Goal: Transaction & Acquisition: Purchase product/service

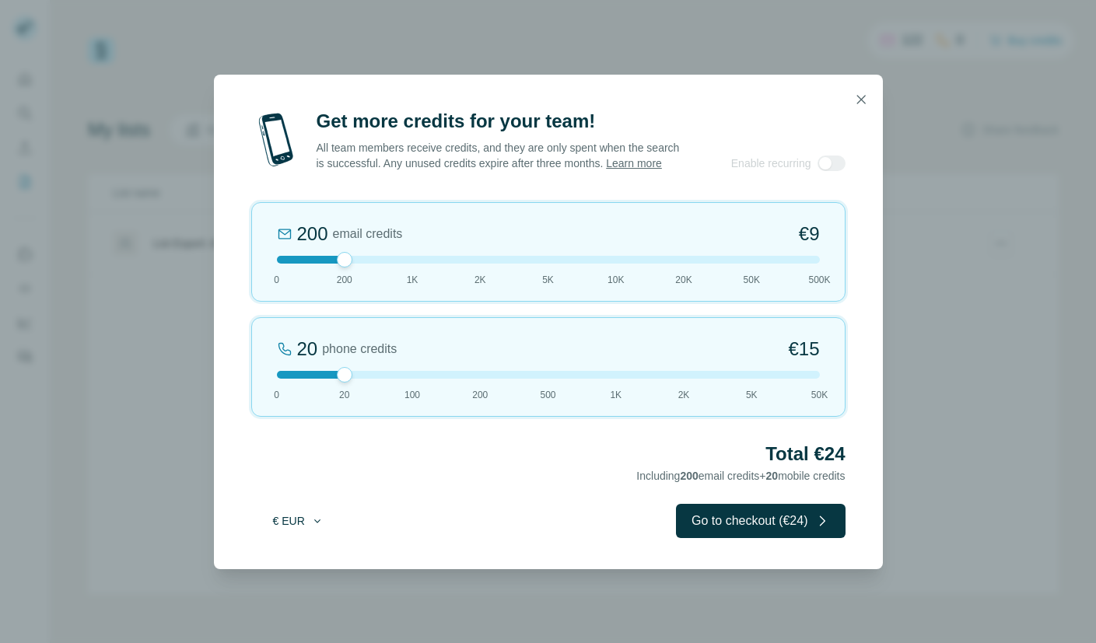
click at [299, 535] on button "€ EUR" at bounding box center [298, 521] width 72 height 28
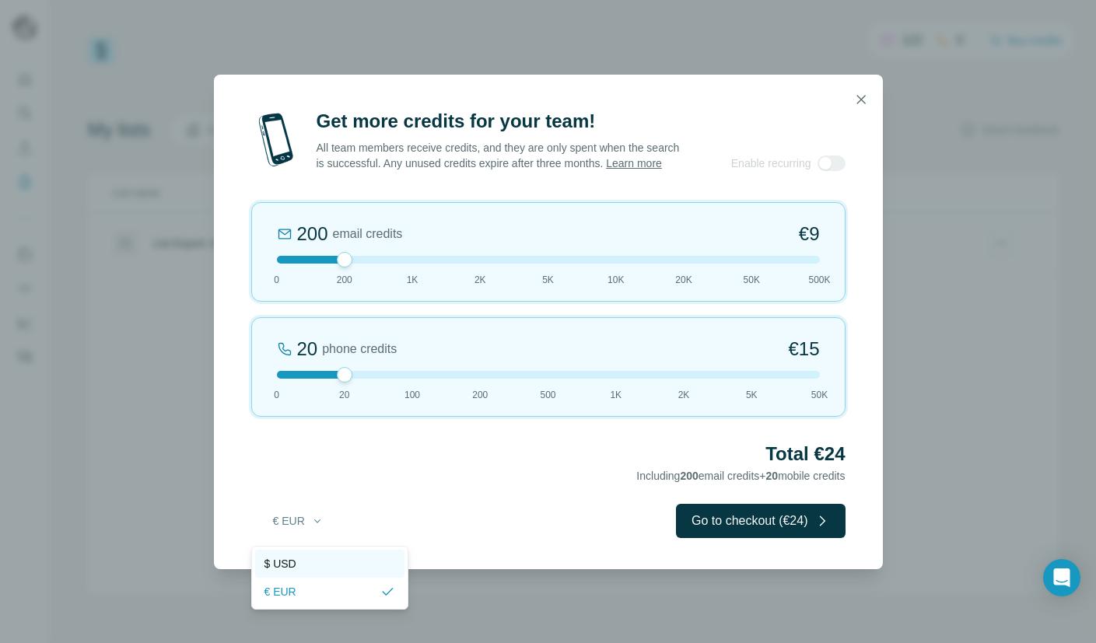
click at [296, 566] on span "$ USD" at bounding box center [280, 564] width 32 height 16
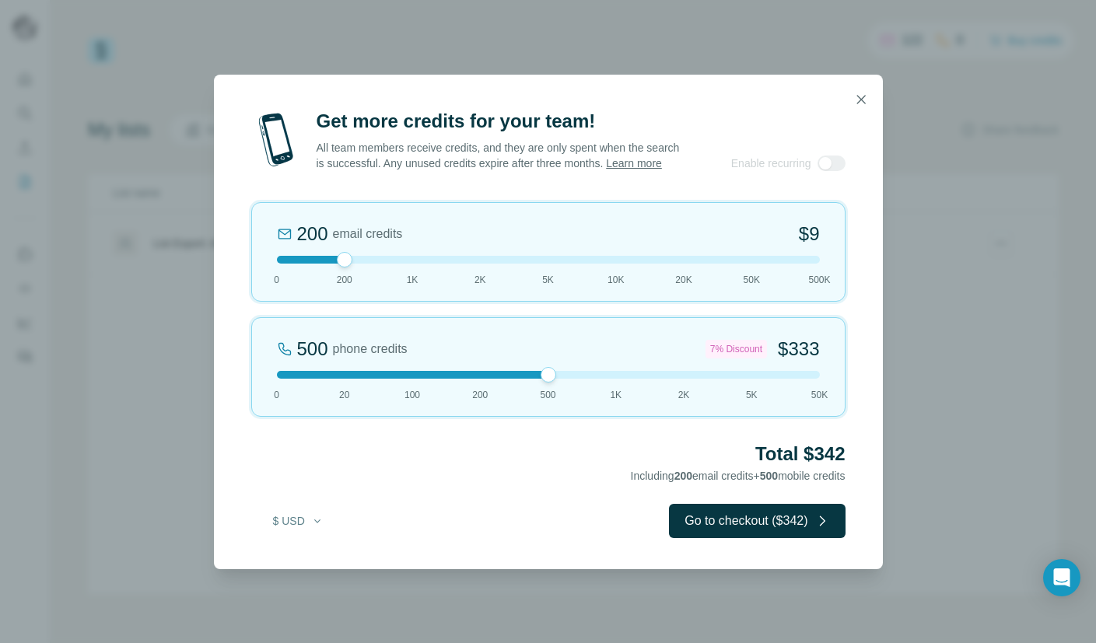
drag, startPoint x: 343, startPoint y: 386, endPoint x: 557, endPoint y: 392, distance: 213.9
click at [557, 392] on div "500 phone credits 7% Discount $333 0 20 100 200 500 1K 2K 5K 50K" at bounding box center [548, 367] width 594 height 100
drag, startPoint x: 544, startPoint y: 386, endPoint x: 503, endPoint y: 402, distance: 43.3
click at [503, 402] on div "200 phone credits 5% Discount $137 0 20 100 200 500 1K 2K 5K 50K" at bounding box center [548, 367] width 594 height 100
drag, startPoint x: 344, startPoint y: 268, endPoint x: 439, endPoint y: 274, distance: 95.1
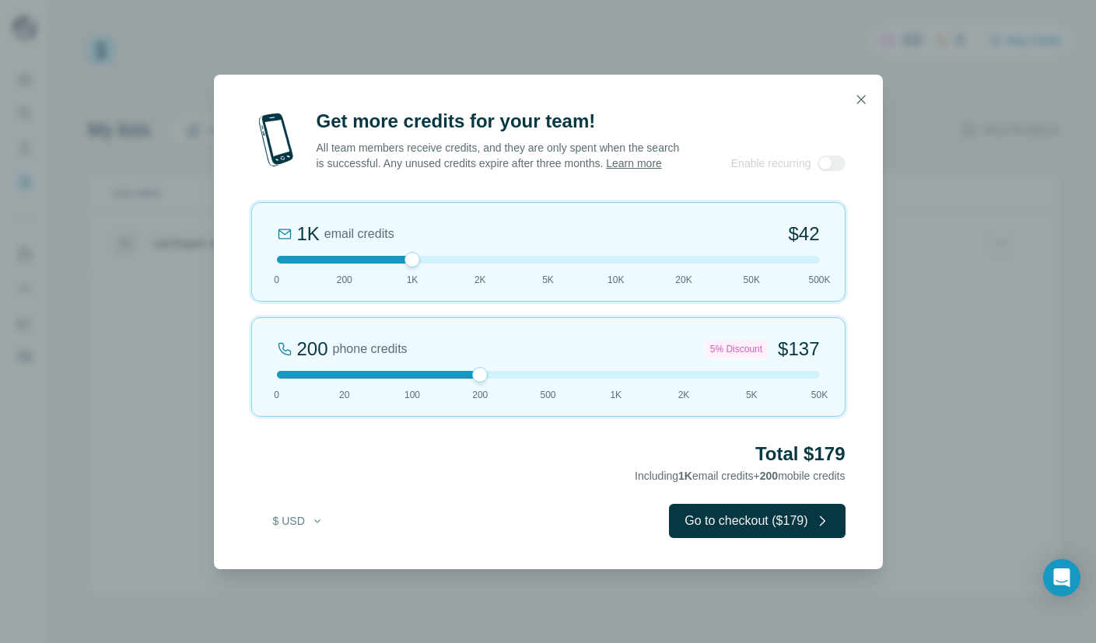
click at [439, 274] on div "1K email credits $42 0 200 1K 2K 5K 10K 20K 50K 500K" at bounding box center [548, 252] width 594 height 100
drag, startPoint x: 409, startPoint y: 267, endPoint x: 353, endPoint y: 277, distance: 56.8
click at [353, 277] on div "200 email credits $9 0 200 1K 2K 5K 10K 20K 50K 500K" at bounding box center [548, 252] width 594 height 100
drag, startPoint x: 481, startPoint y: 386, endPoint x: 605, endPoint y: 392, distance: 124.6
click at [605, 393] on div "1K phone credits 12% Discount $634 0 20 100 200 500 1K 2K 5K 50K" at bounding box center [548, 367] width 594 height 100
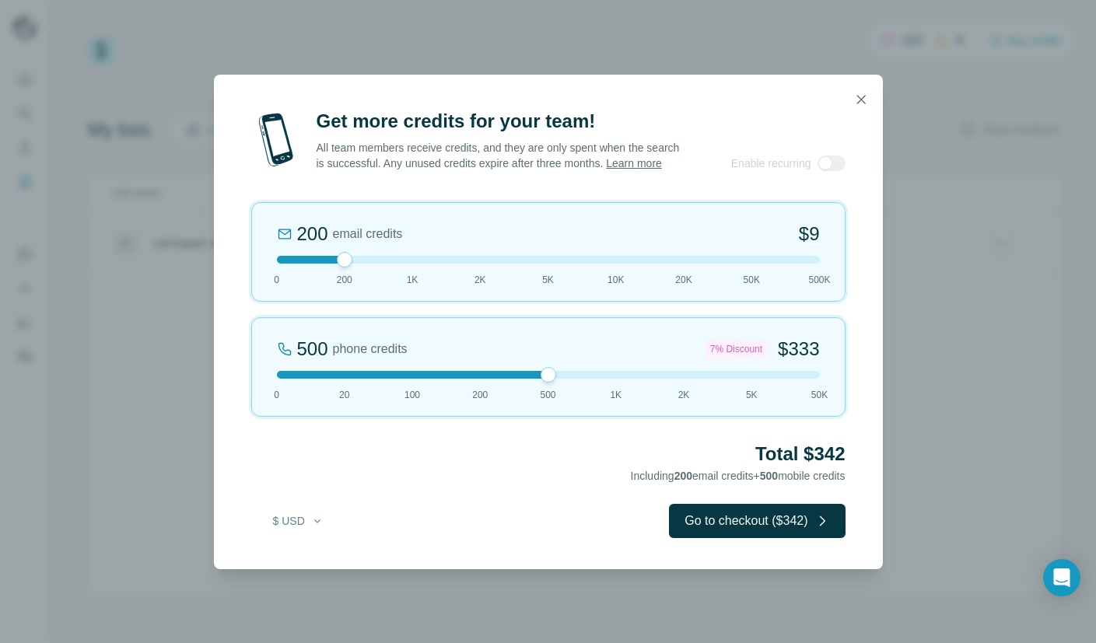
drag, startPoint x: 614, startPoint y: 383, endPoint x: 530, endPoint y: 388, distance: 84.9
click at [530, 388] on div "500 phone credits 7% Discount $333 0 20 100 200 500 1K 2K 5K 50K" at bounding box center [548, 367] width 594 height 100
drag, startPoint x: 343, startPoint y: 269, endPoint x: 275, endPoint y: 264, distance: 67.8
click at [275, 267] on div at bounding box center [277, 260] width 16 height 16
click at [849, 96] on button "button" at bounding box center [860, 99] width 31 height 31
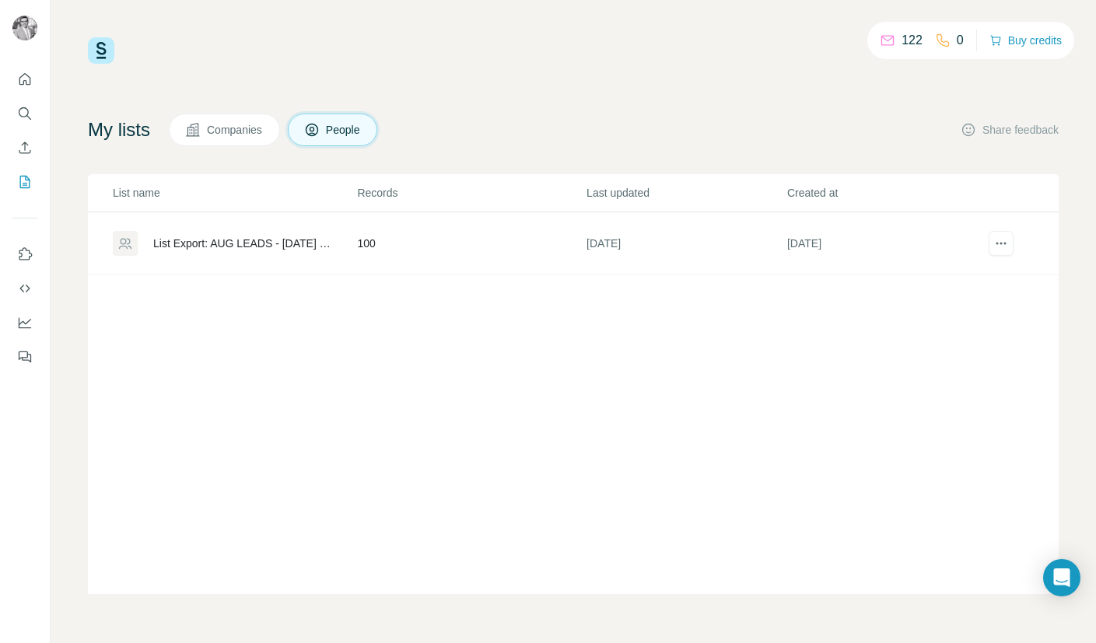
click at [933, 78] on div "122 0 Buy credits My lists Companies People Share feedback List name Records La…" at bounding box center [573, 315] width 970 height 557
